Goal: Information Seeking & Learning: Find specific fact

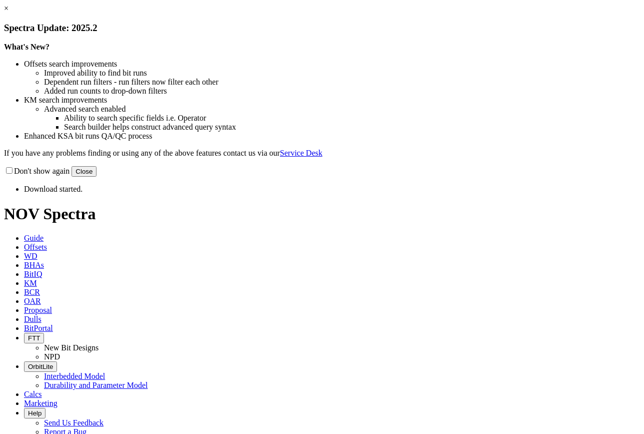
click at [97, 177] on button "Close" at bounding box center [84, 171] width 25 height 11
